Goal: Check status: Check status

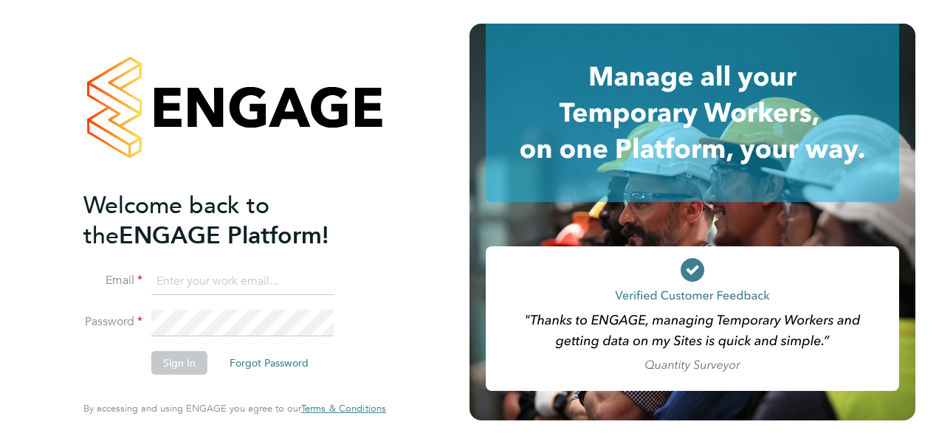
type input "Nathan.casselton@bhafcfoundation.org.uk"
click at [175, 362] on button "Sign In" at bounding box center [179, 363] width 56 height 24
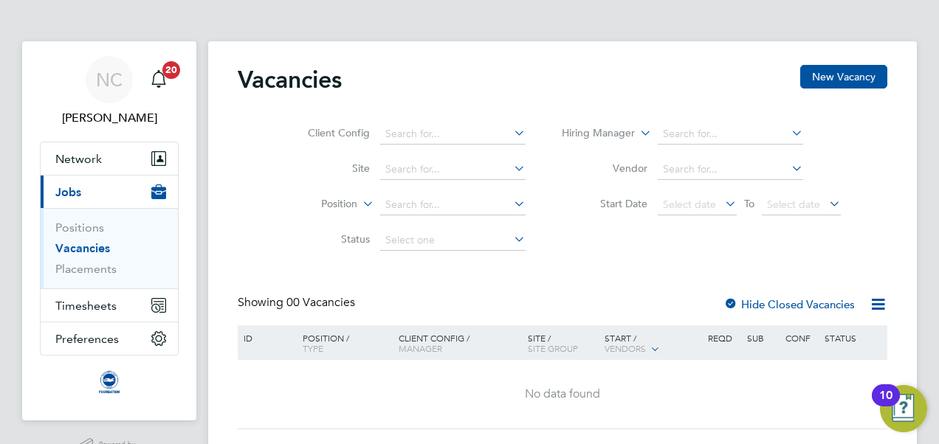
scroll to position [38, 0]
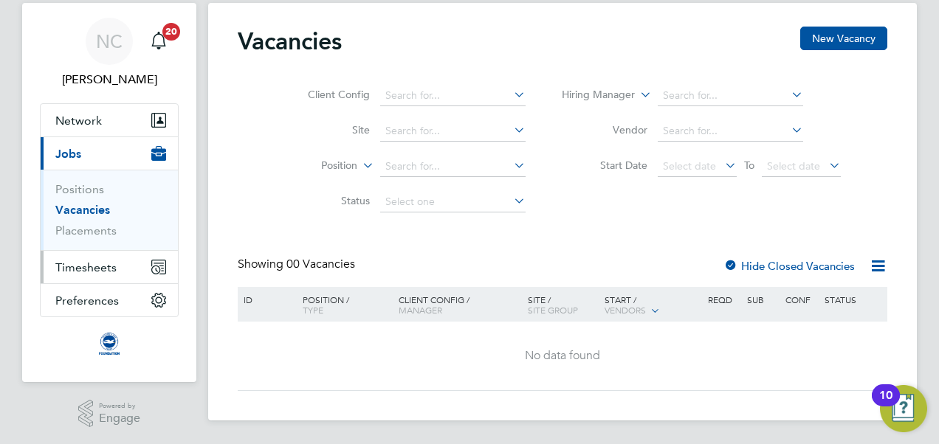
click at [124, 263] on button "Timesheets" at bounding box center [109, 267] width 137 height 32
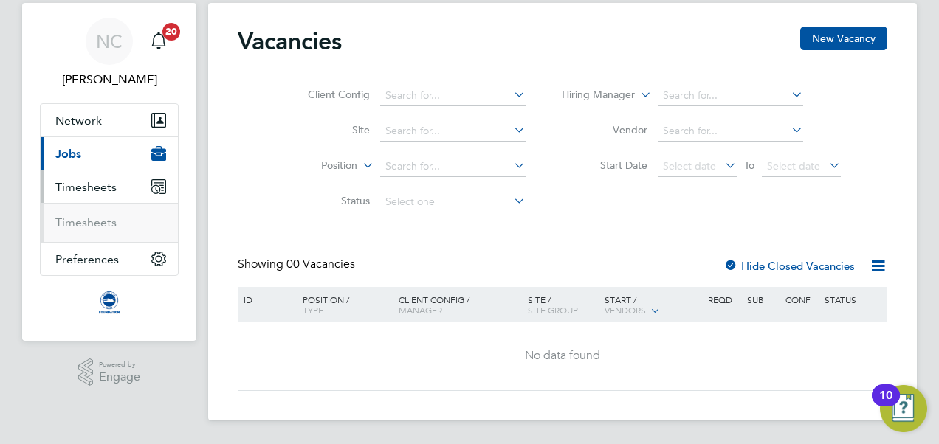
click at [124, 203] on button "Timesheets" at bounding box center [109, 186] width 137 height 32
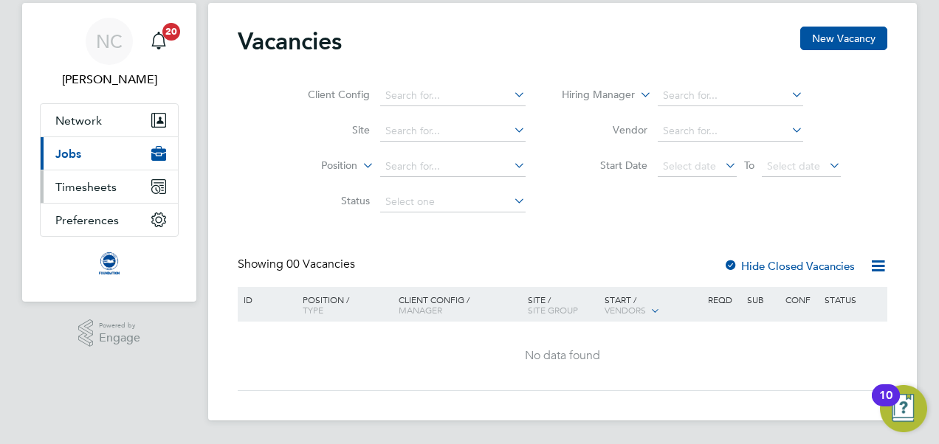
scroll to position [38, 0]
click at [105, 193] on span "Timesheets" at bounding box center [85, 188] width 61 height 14
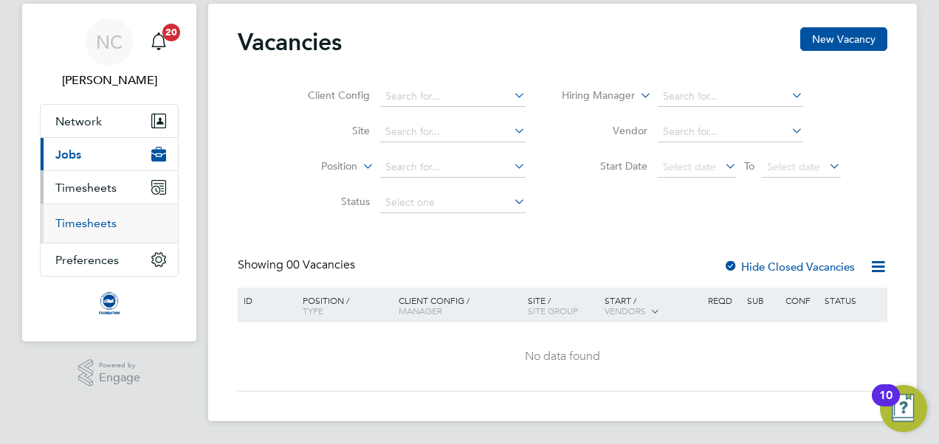
click at [102, 225] on link "Timesheets" at bounding box center [85, 223] width 61 height 14
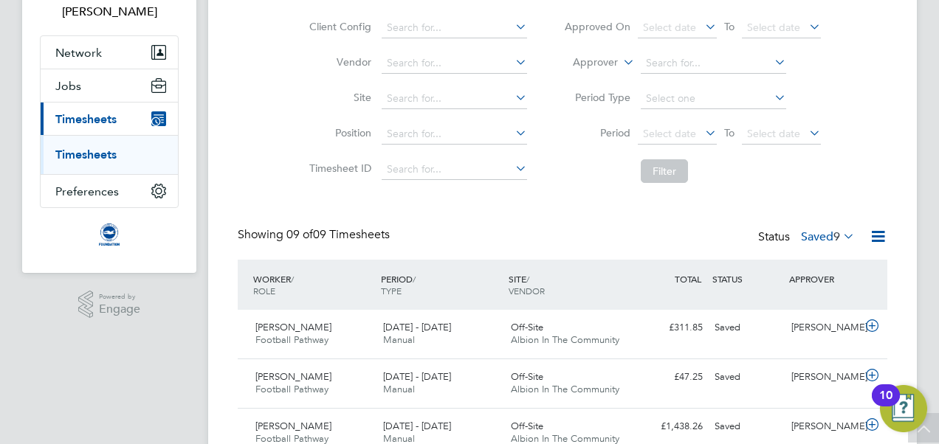
click at [827, 231] on label "Saved 9" at bounding box center [828, 237] width 54 height 15
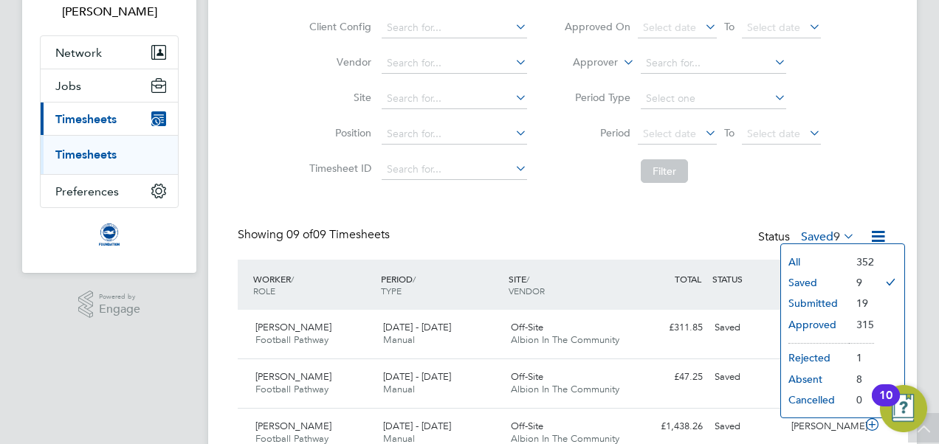
click at [822, 300] on li "Submitted" at bounding box center [815, 303] width 68 height 21
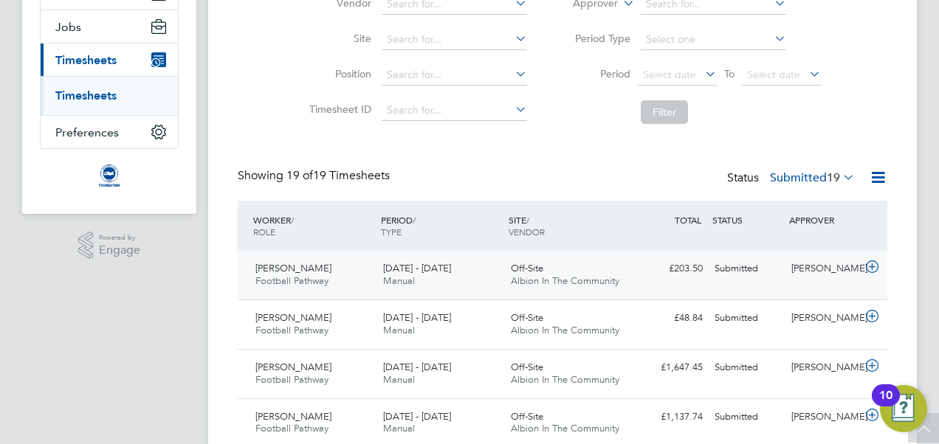
click at [877, 266] on icon at bounding box center [872, 267] width 18 height 12
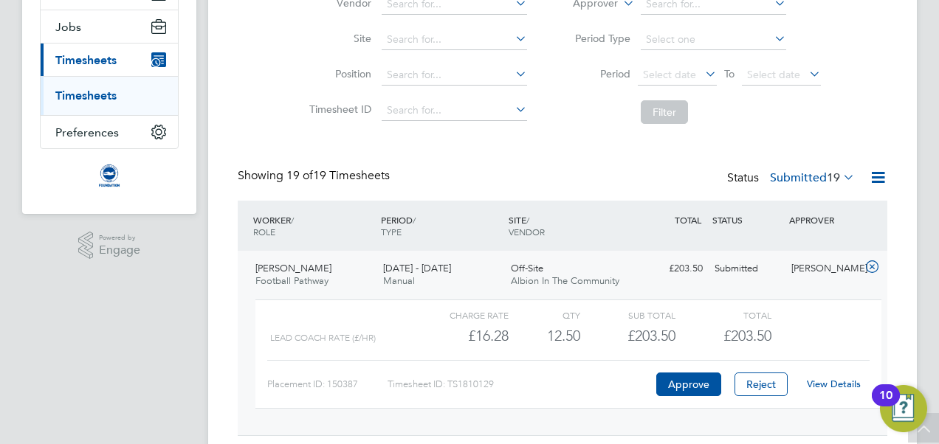
click at [838, 379] on link "View Details" at bounding box center [834, 384] width 54 height 13
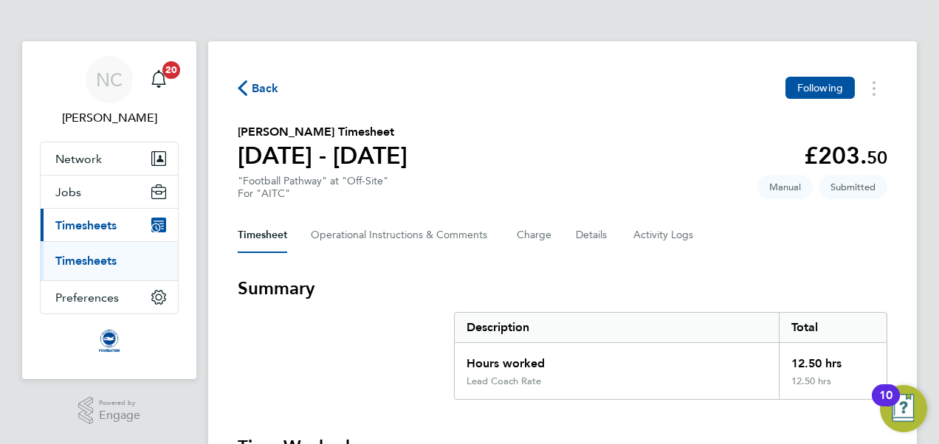
click at [261, 89] on span "Back" at bounding box center [265, 89] width 27 height 18
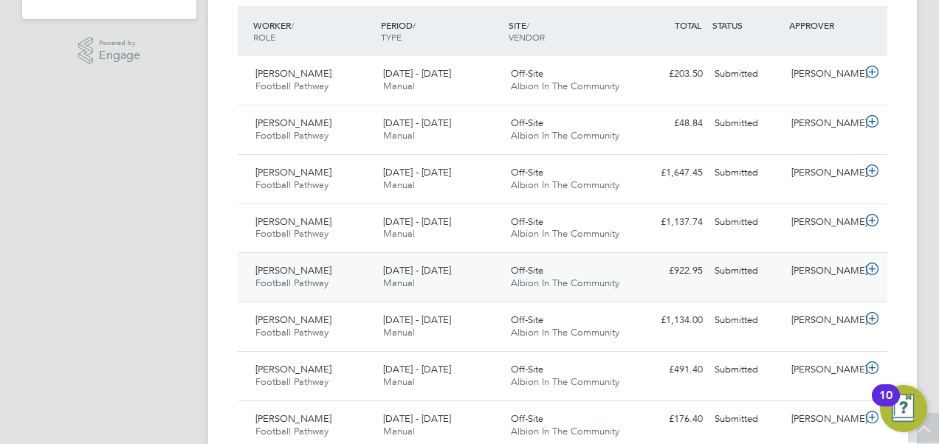
click at [869, 269] on icon at bounding box center [872, 269] width 18 height 12
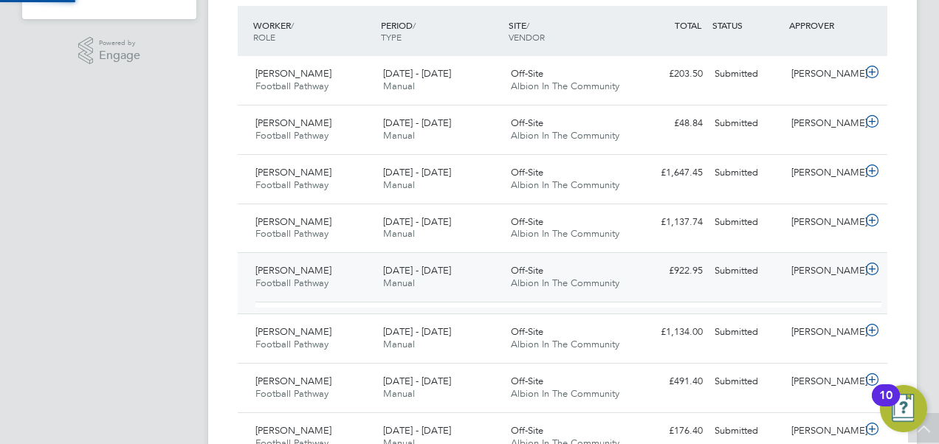
scroll to position [25, 144]
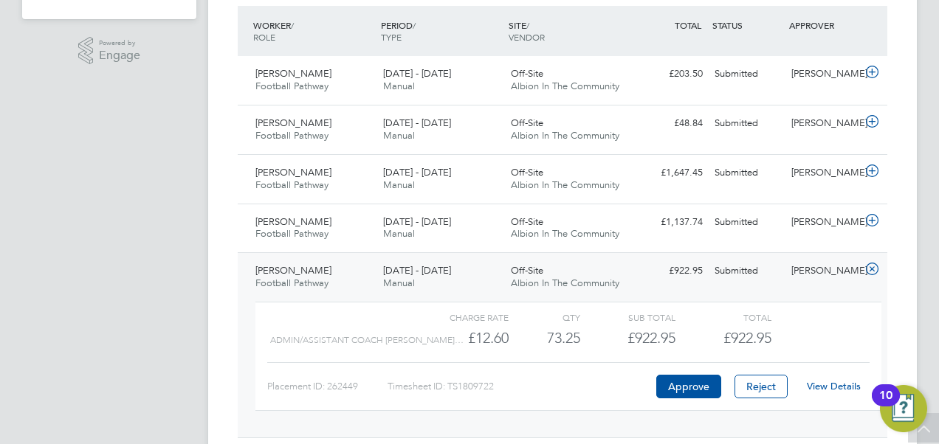
click at [824, 384] on link "View Details" at bounding box center [834, 386] width 54 height 13
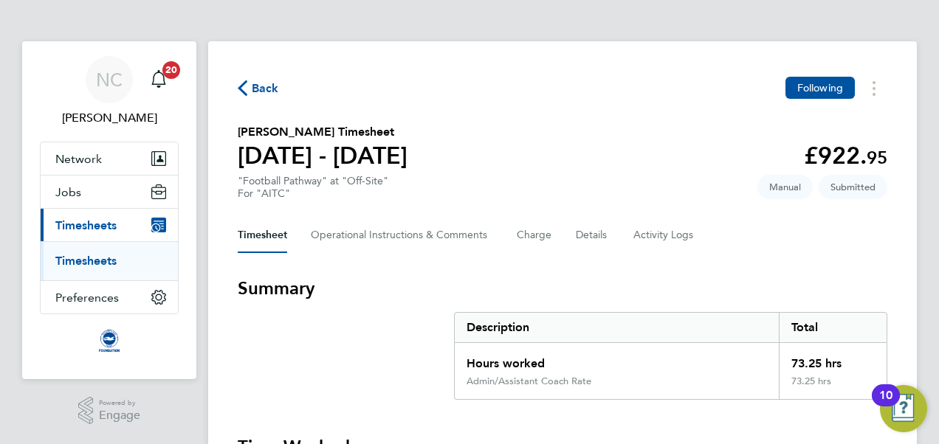
click at [265, 93] on span "Back" at bounding box center [265, 89] width 27 height 18
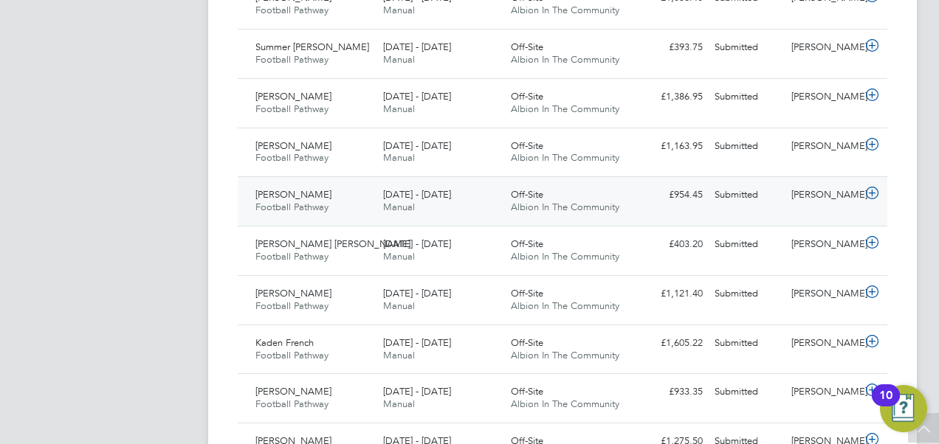
click at [872, 190] on icon at bounding box center [872, 193] width 18 height 12
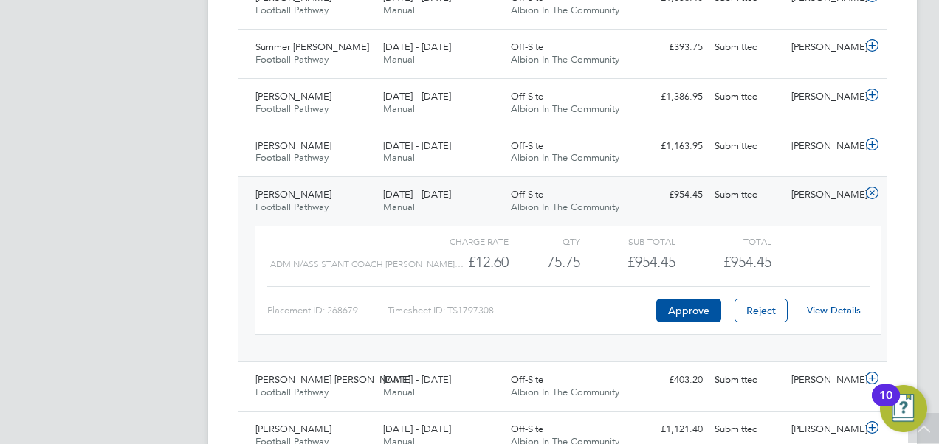
click at [836, 308] on link "View Details" at bounding box center [834, 310] width 54 height 13
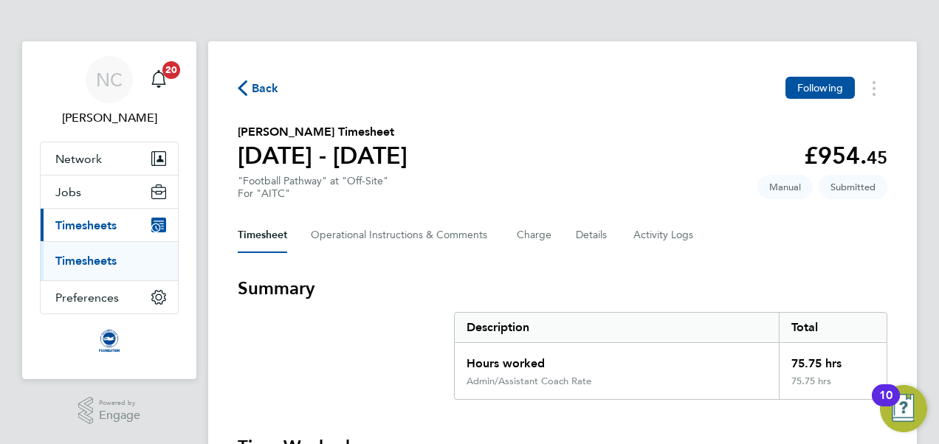
click at [267, 94] on span "Back" at bounding box center [265, 89] width 27 height 18
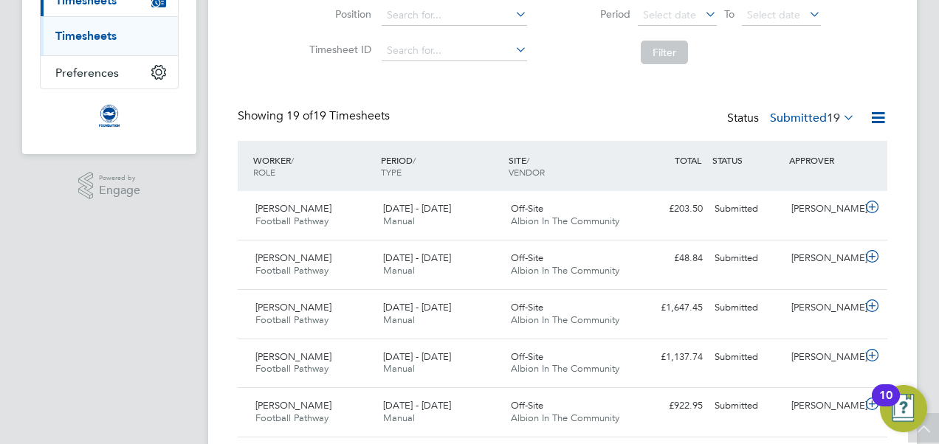
click at [812, 111] on label "Submitted 19" at bounding box center [812, 118] width 85 height 15
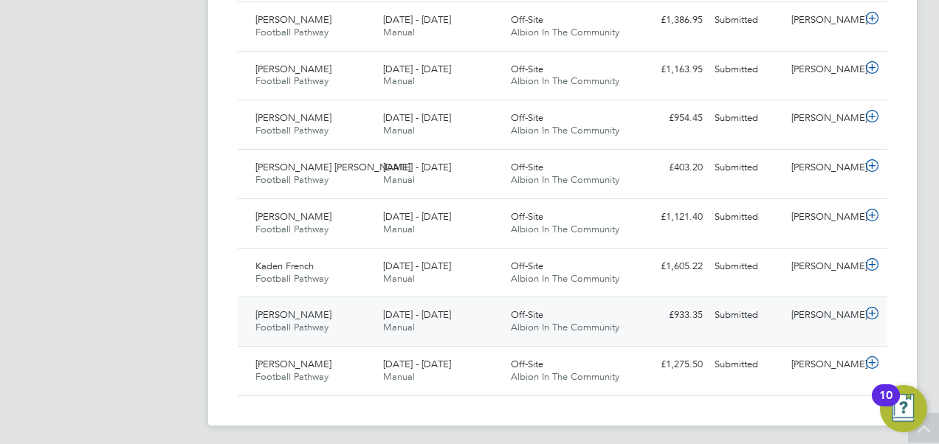
click at [875, 309] on icon at bounding box center [872, 314] width 18 height 12
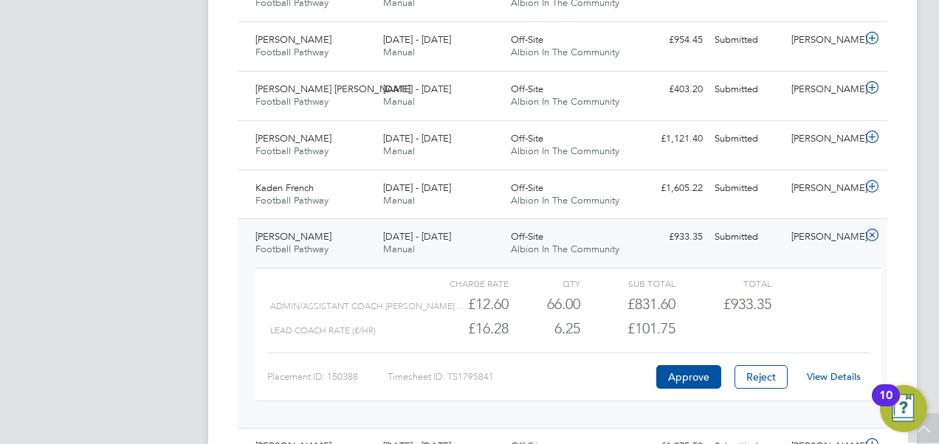
click at [824, 379] on div "View Details" at bounding box center [833, 377] width 72 height 24
click at [831, 370] on link "View Details" at bounding box center [834, 376] width 54 height 13
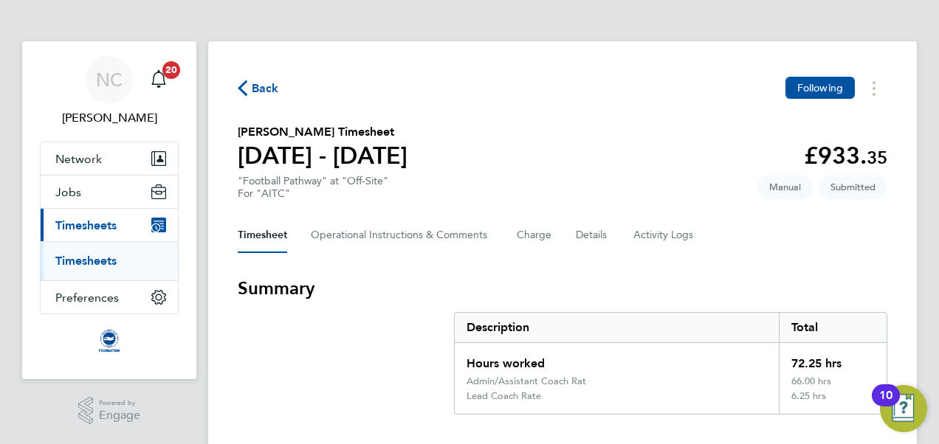
click at [257, 96] on span "Back" at bounding box center [265, 89] width 27 height 18
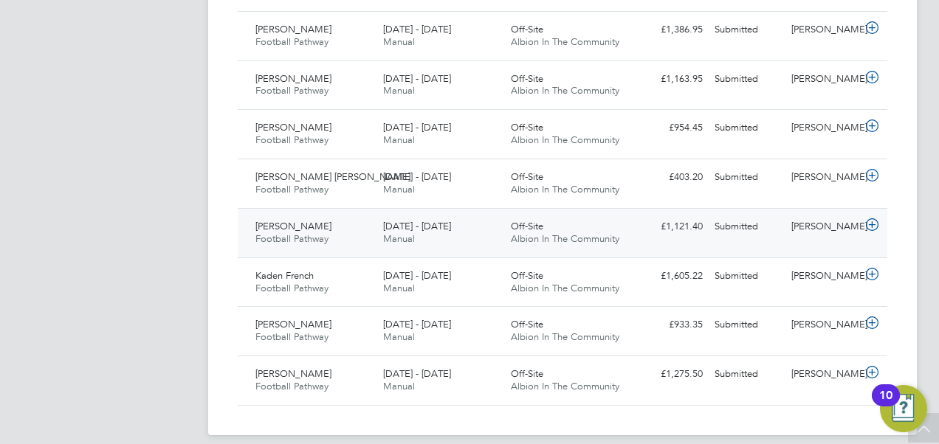
click at [873, 219] on icon at bounding box center [872, 225] width 18 height 12
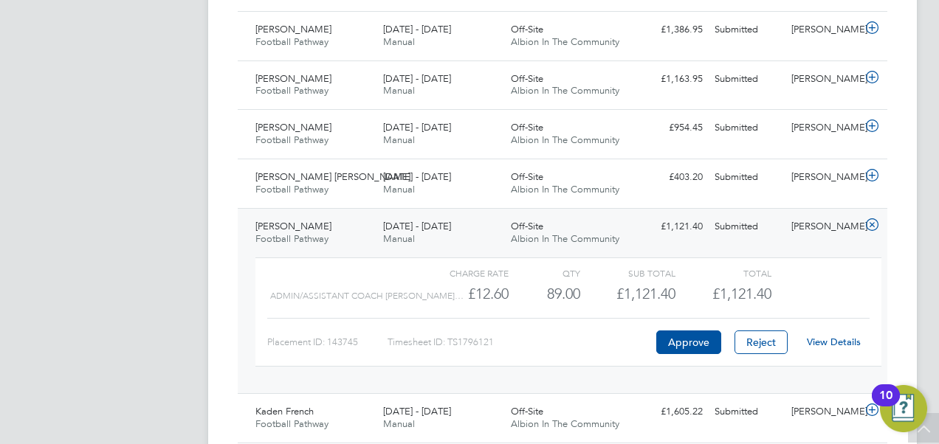
click at [834, 336] on link "View Details" at bounding box center [834, 342] width 54 height 13
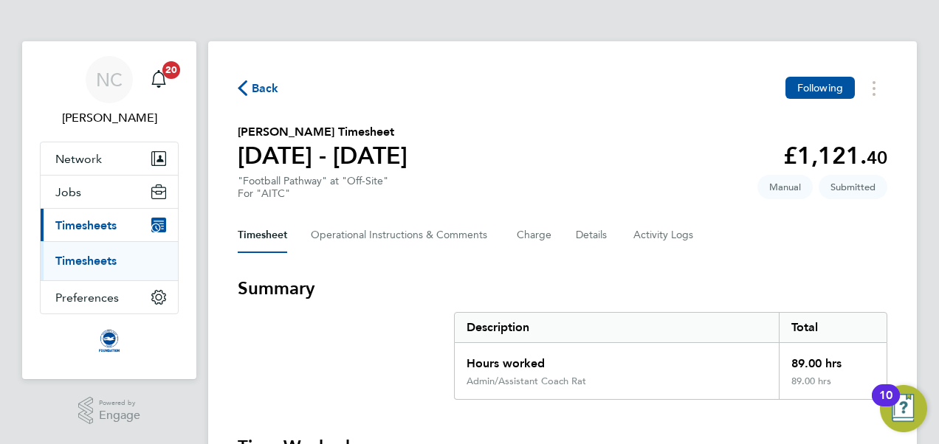
click at [258, 97] on span "Back" at bounding box center [265, 89] width 27 height 18
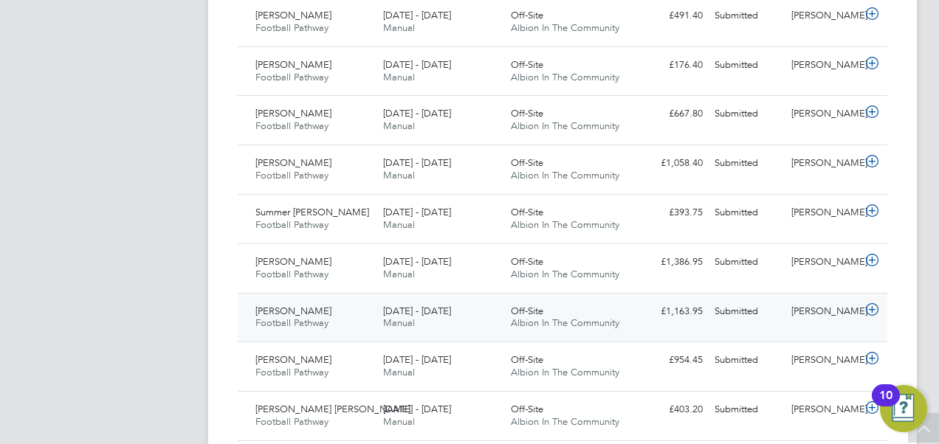
click at [875, 304] on icon at bounding box center [872, 310] width 18 height 12
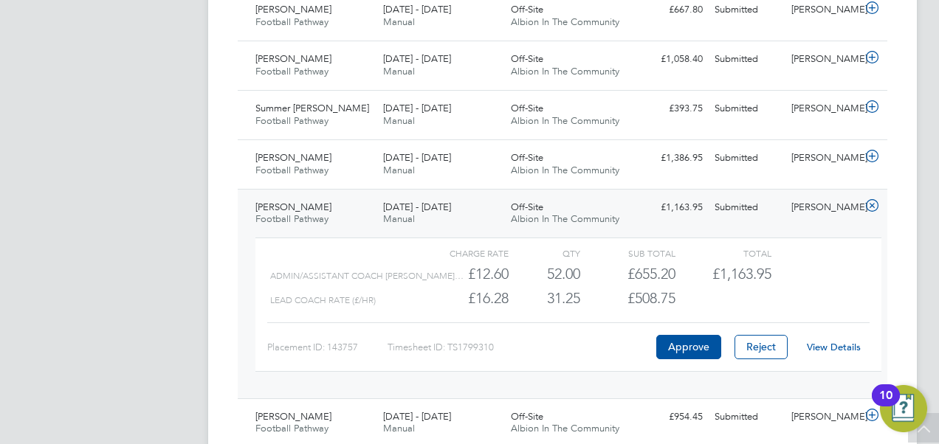
click at [832, 349] on div "View Details" at bounding box center [833, 348] width 72 height 24
click at [837, 342] on link "View Details" at bounding box center [834, 347] width 54 height 13
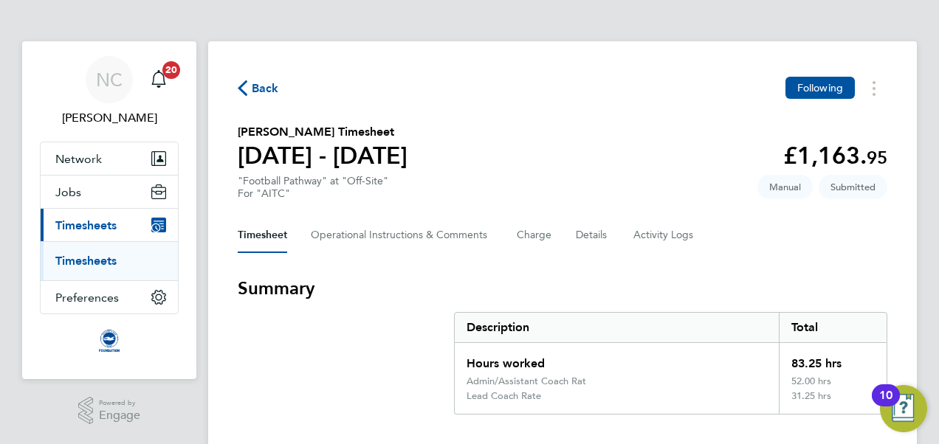
click at [255, 89] on span "Back" at bounding box center [265, 89] width 27 height 18
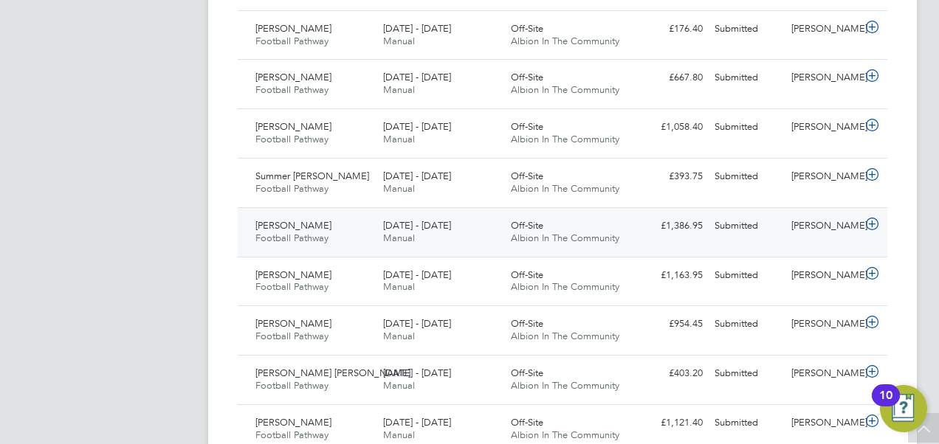
click at [871, 218] on icon at bounding box center [872, 224] width 18 height 12
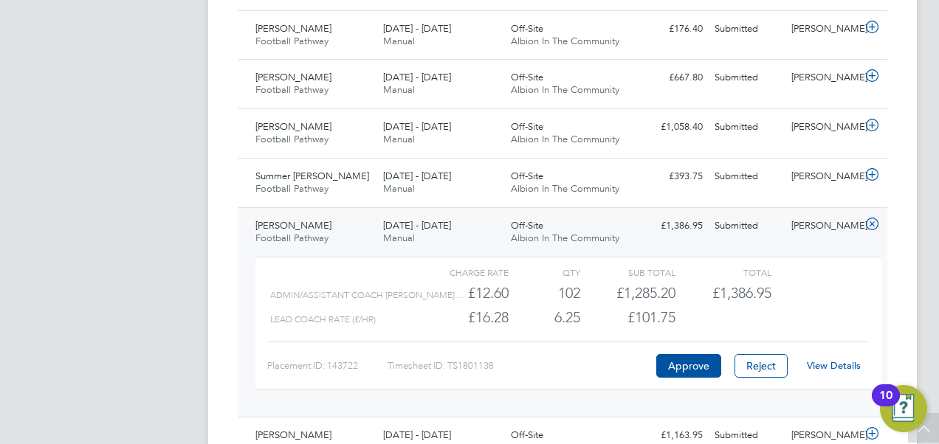
click at [830, 365] on link "View Details" at bounding box center [834, 365] width 54 height 13
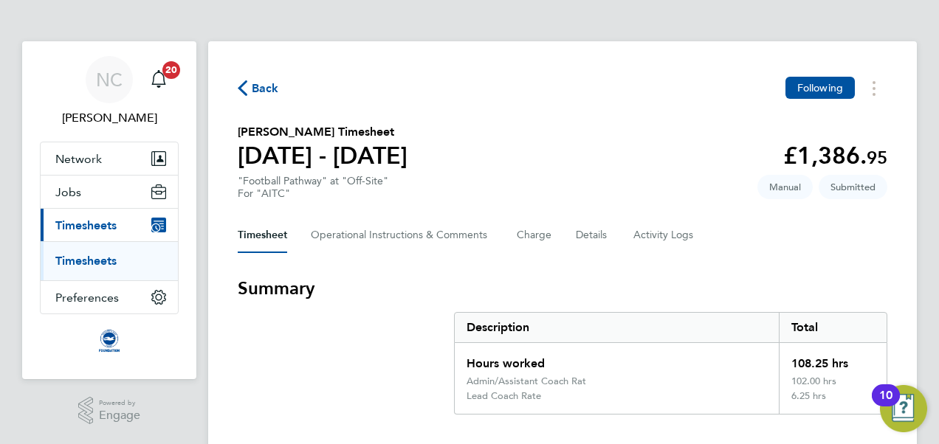
click at [263, 91] on span "Back" at bounding box center [265, 89] width 27 height 18
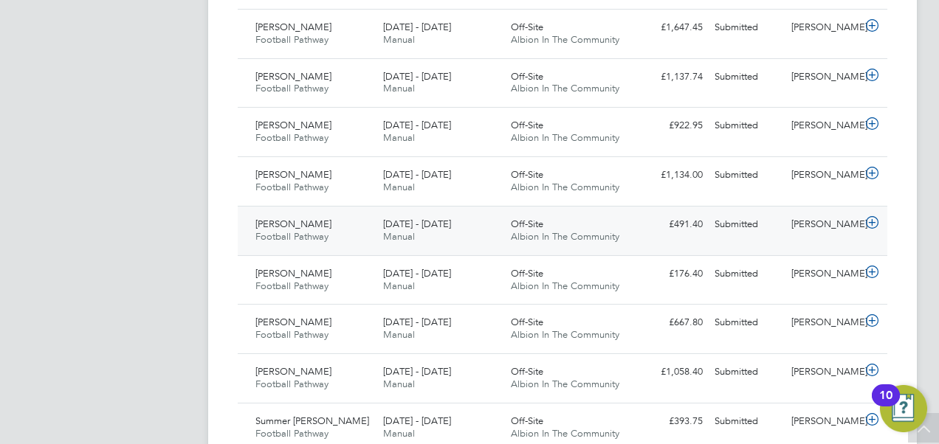
click at [866, 217] on icon at bounding box center [872, 223] width 18 height 12
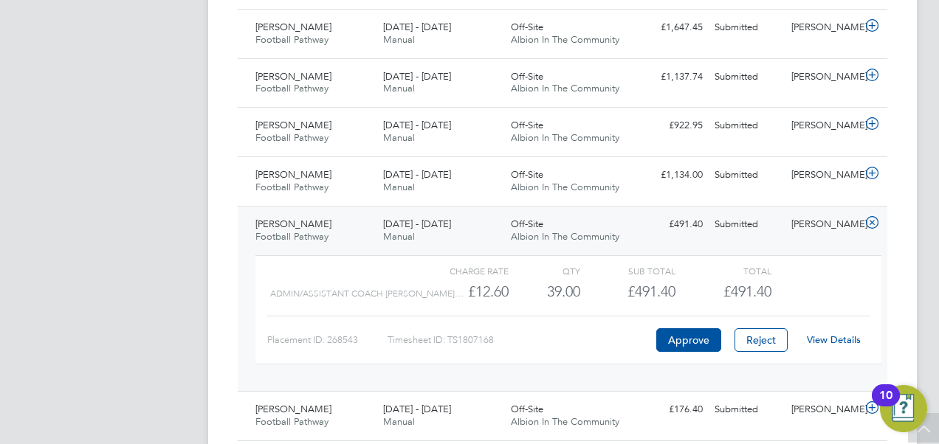
click at [822, 335] on link "View Details" at bounding box center [834, 340] width 54 height 13
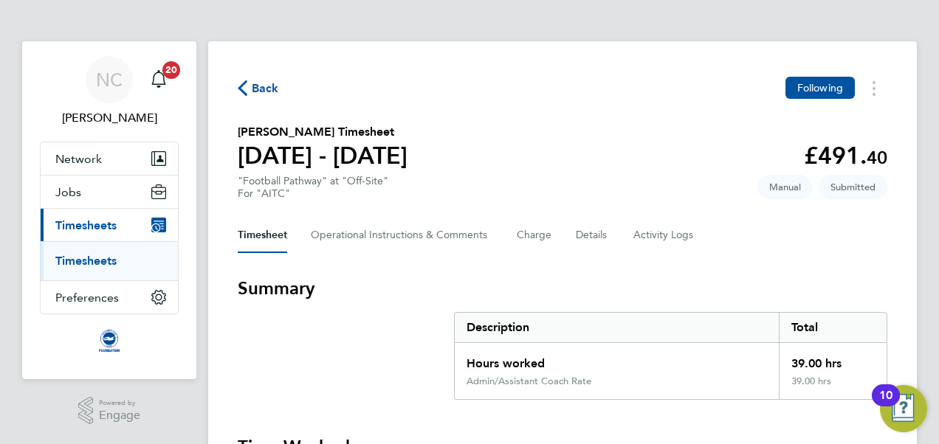
click at [271, 96] on span "Back" at bounding box center [265, 89] width 27 height 18
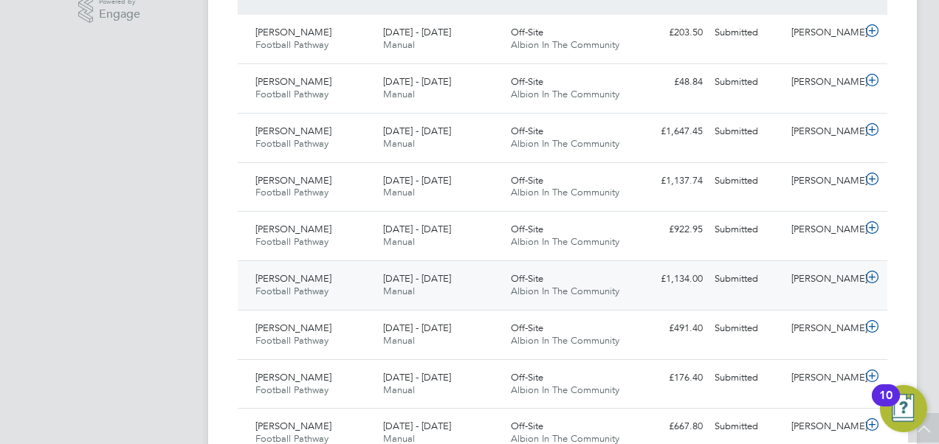
click at [869, 275] on icon at bounding box center [872, 278] width 18 height 12
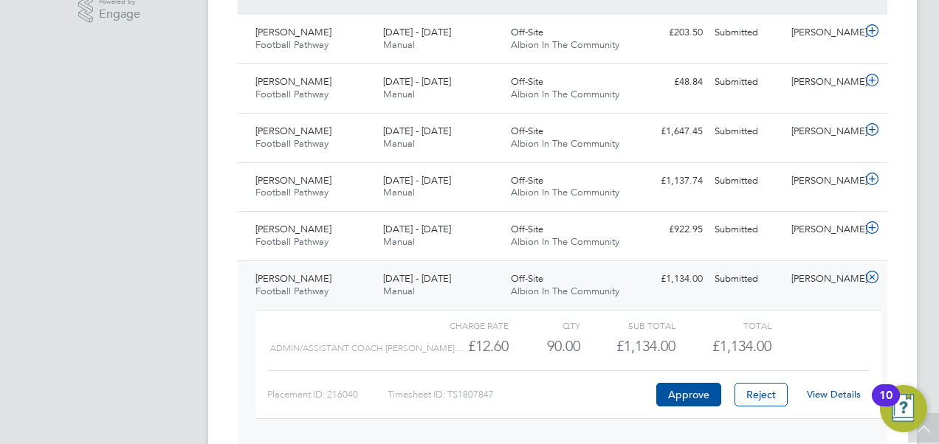
click at [835, 392] on link "View Details" at bounding box center [834, 394] width 54 height 13
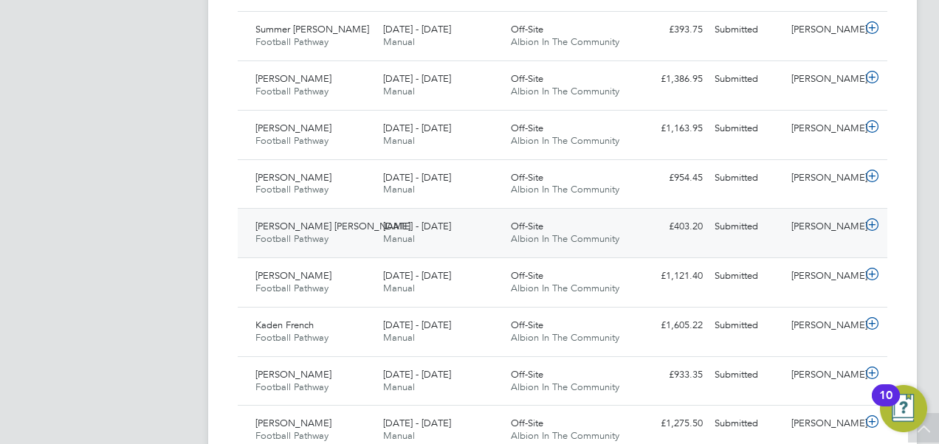
click at [875, 219] on icon at bounding box center [872, 225] width 18 height 12
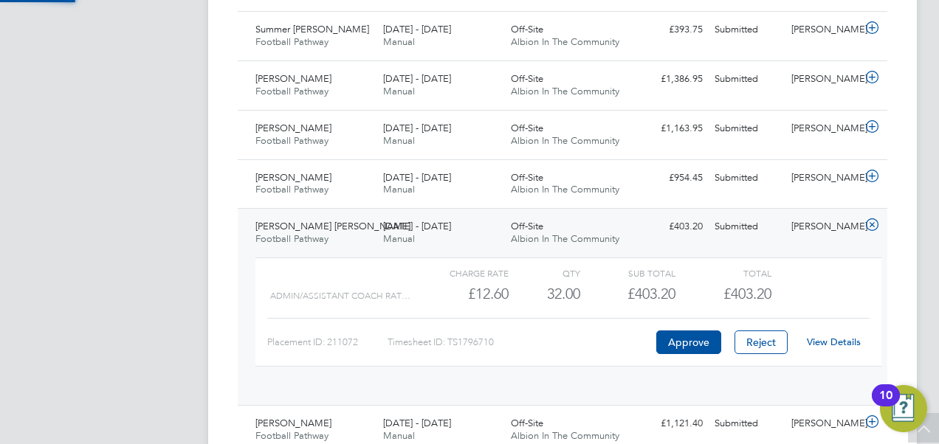
scroll to position [25, 144]
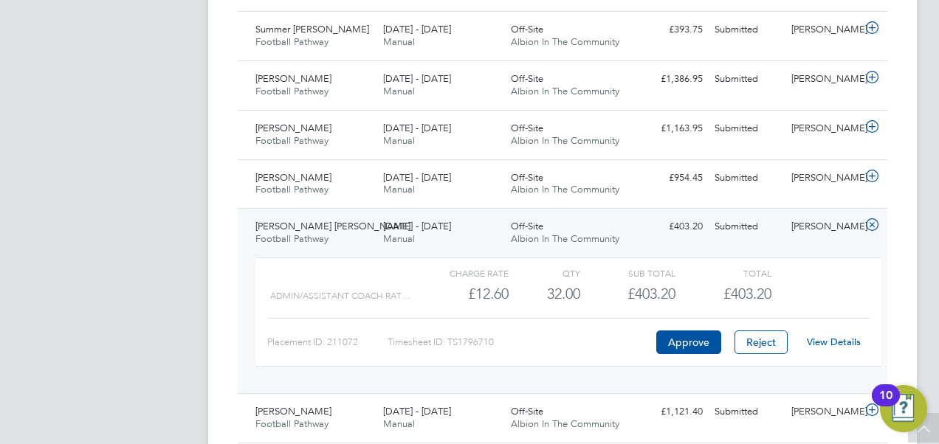
click at [854, 337] on link "View Details" at bounding box center [834, 342] width 54 height 13
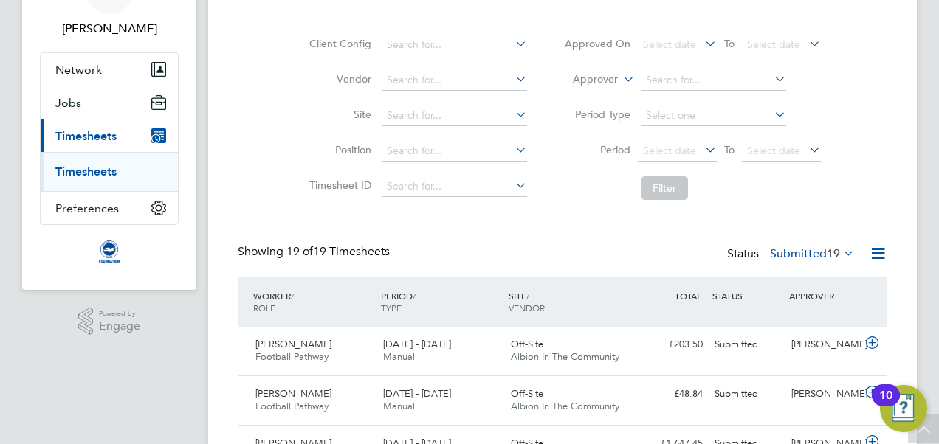
scroll to position [61, 0]
